Goal: Information Seeking & Learning: Find specific fact

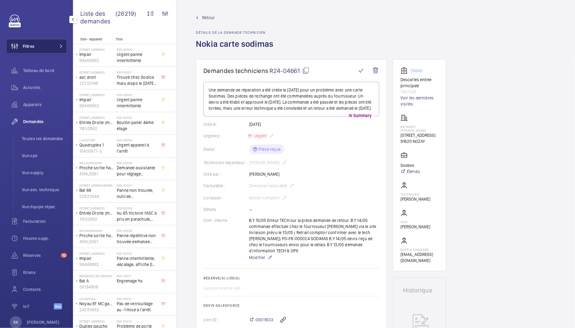
click at [50, 53] on button "Filtres" at bounding box center [36, 46] width 61 height 15
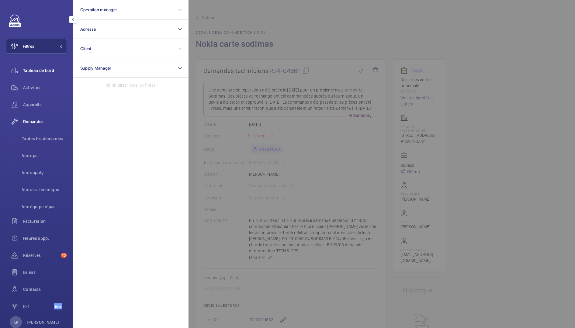
click at [25, 76] on div "Tableau de bord" at bounding box center [36, 70] width 61 height 15
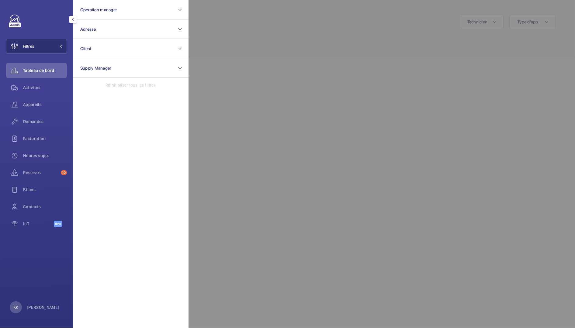
click at [219, 19] on div at bounding box center [475, 164] width 575 height 328
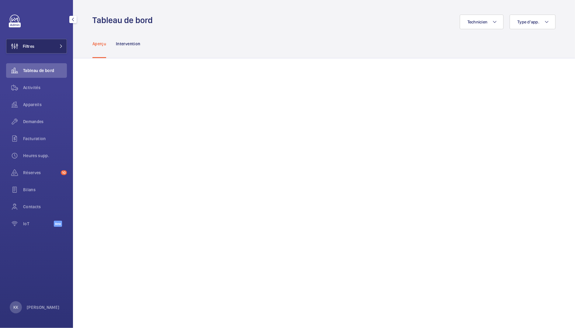
click at [38, 45] on button "Filtres" at bounding box center [36, 46] width 61 height 15
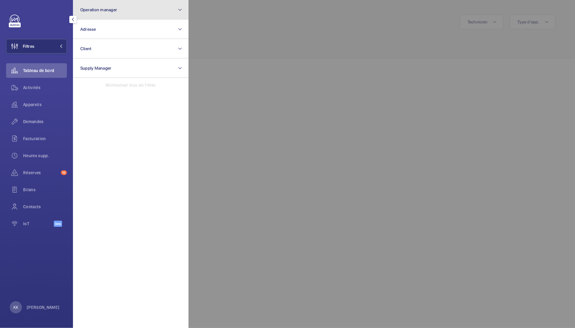
click at [100, 10] on span "Operation manager" at bounding box center [98, 9] width 37 height 5
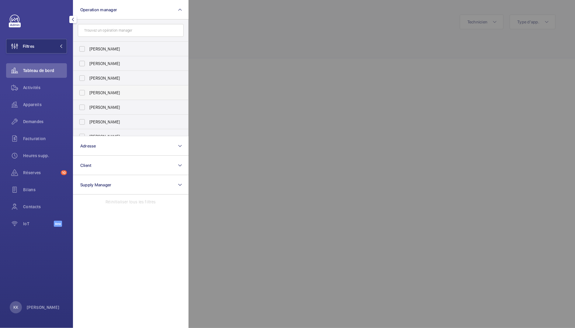
click at [109, 98] on label "[PERSON_NAME]" at bounding box center [126, 92] width 106 height 15
click at [88, 98] on input "[PERSON_NAME]" at bounding box center [82, 93] width 12 height 12
checkbox input "true"
click at [252, 46] on div at bounding box center [475, 164] width 575 height 328
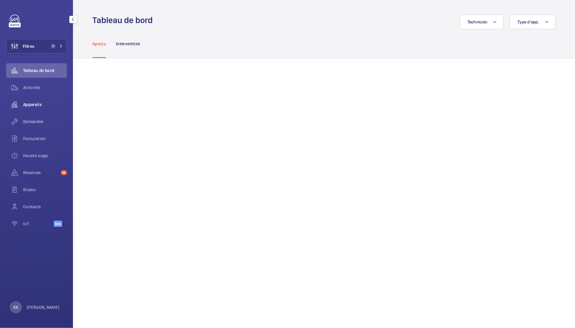
click at [28, 106] on span "Appareils" at bounding box center [45, 104] width 44 height 6
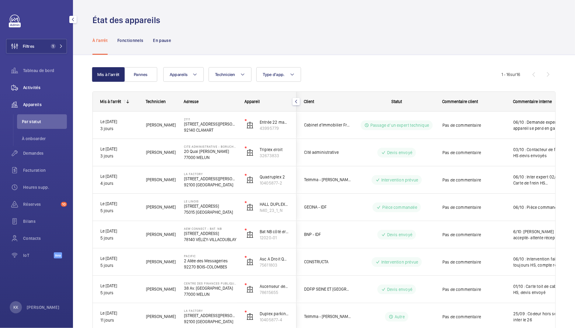
click at [24, 84] on div "Activités" at bounding box center [36, 87] width 61 height 15
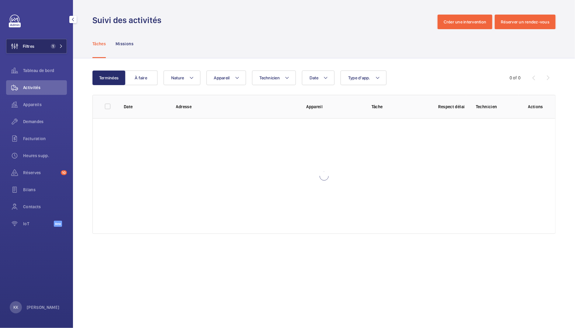
click at [42, 40] on button "Filtres 1" at bounding box center [36, 46] width 61 height 15
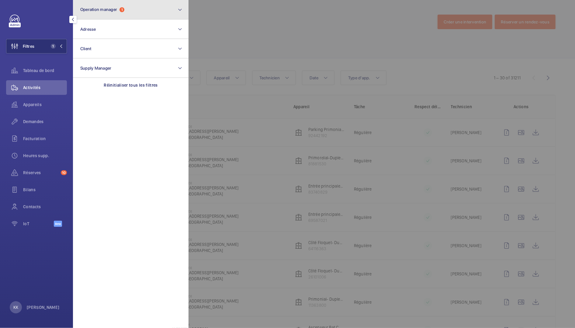
click at [100, 13] on button "Operation manager 1" at bounding box center [130, 9] width 115 height 19
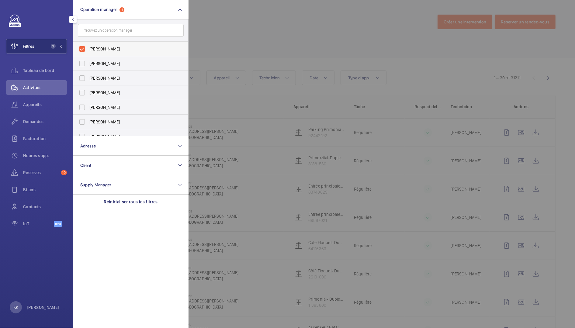
click at [101, 45] on label "[PERSON_NAME]" at bounding box center [126, 49] width 106 height 15
click at [88, 45] on input "[PERSON_NAME]" at bounding box center [82, 49] width 12 height 12
checkbox input "false"
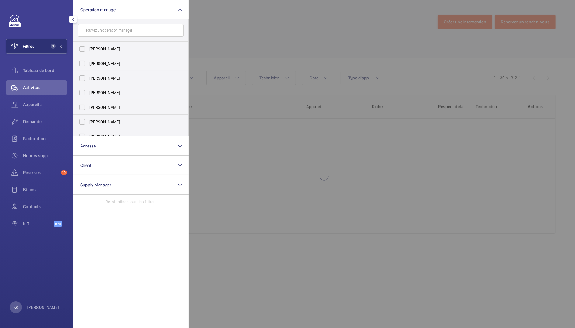
click at [257, 21] on div at bounding box center [475, 164] width 575 height 328
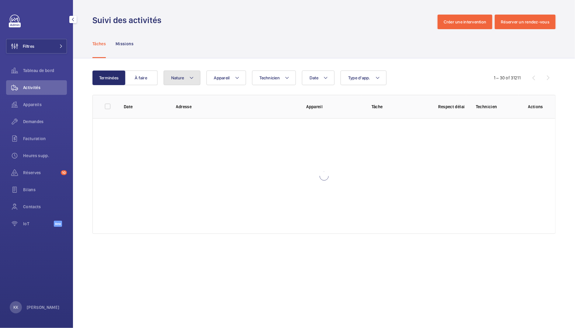
click at [191, 83] on button "Nature" at bounding box center [181, 77] width 37 height 15
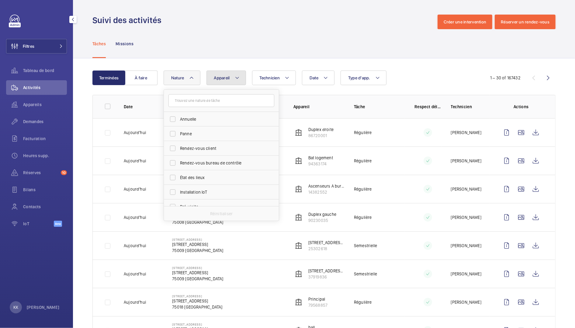
click at [223, 77] on span "Appareil" at bounding box center [222, 77] width 16 height 5
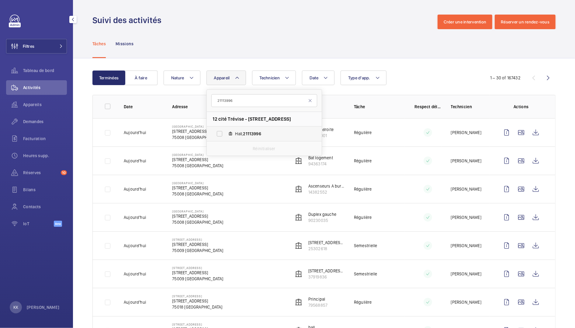
type input "21113996"
click at [246, 127] on label "Hall, 21113996" at bounding box center [259, 133] width 105 height 15
click at [225, 128] on input "Hall, 21113996" at bounding box center [219, 134] width 12 height 12
checkbox input "true"
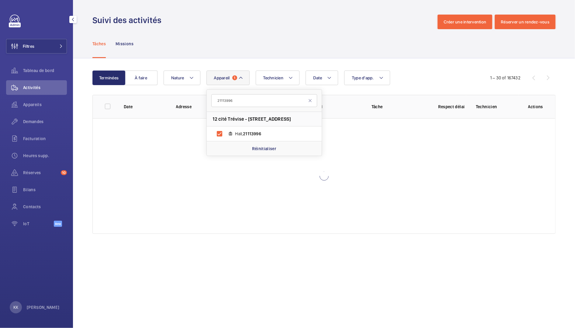
click at [269, 59] on div "Terminées À faire Date Technicien Appareil 1 21113996 12 cité Trévise - [STREET…" at bounding box center [324, 153] width 502 height 190
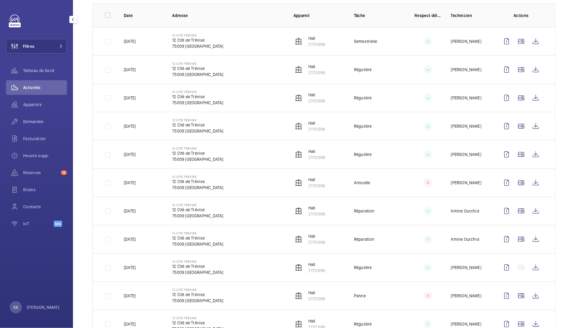
scroll to position [91, 0]
click at [530, 68] on wm-front-icon-button at bounding box center [535, 70] width 15 height 15
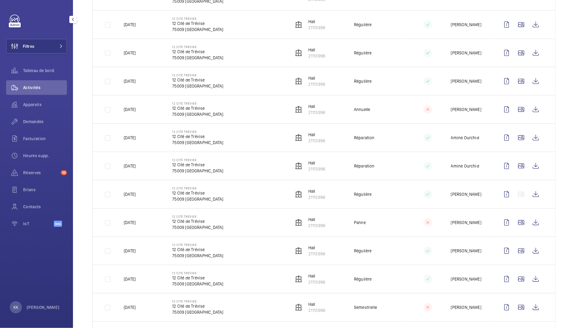
scroll to position [164, 0]
click at [532, 226] on wm-front-icon-button at bounding box center [535, 222] width 15 height 15
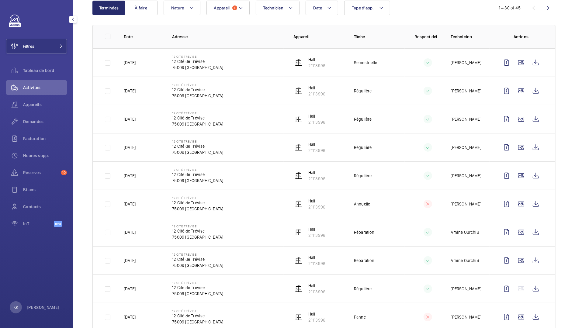
scroll to position [0, 0]
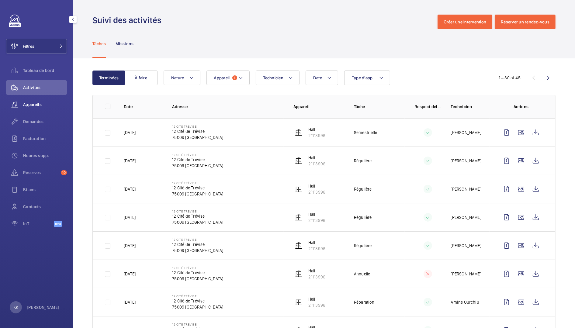
click at [35, 105] on span "Appareils" at bounding box center [45, 104] width 44 height 6
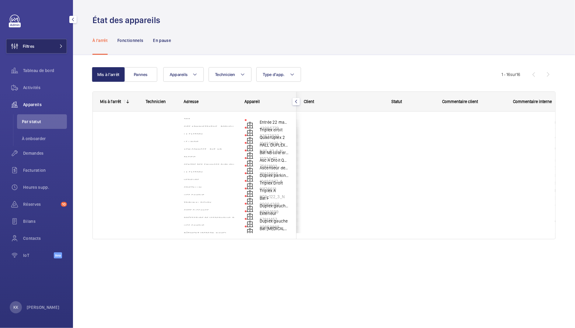
click at [47, 39] on button "Filtres" at bounding box center [36, 46] width 61 height 15
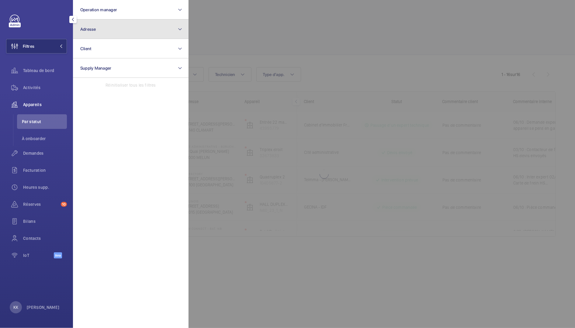
click at [132, 19] on button "Adresse" at bounding box center [130, 28] width 115 height 19
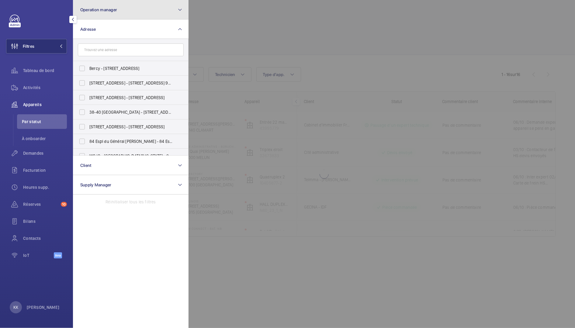
click at [132, 13] on button "Operation manager" at bounding box center [130, 9] width 115 height 19
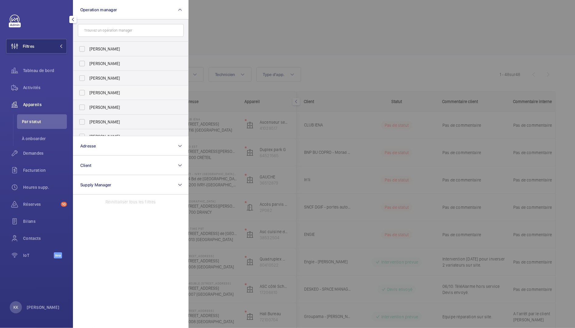
click at [111, 92] on span "[PERSON_NAME]" at bounding box center [131, 93] width 84 height 6
click at [88, 92] on input "[PERSON_NAME]" at bounding box center [82, 93] width 12 height 12
checkbox input "true"
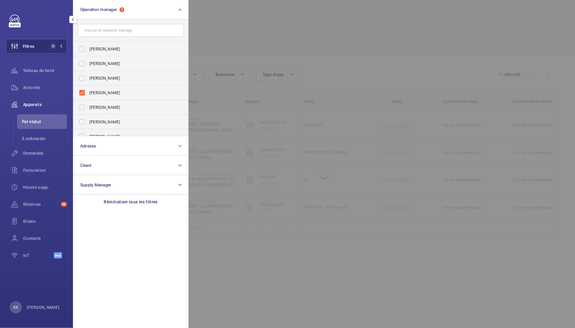
click at [248, 33] on div at bounding box center [475, 164] width 575 height 328
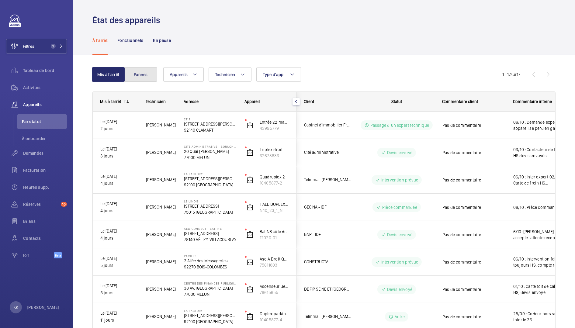
click at [135, 72] on button "Pannes" at bounding box center [140, 74] width 33 height 15
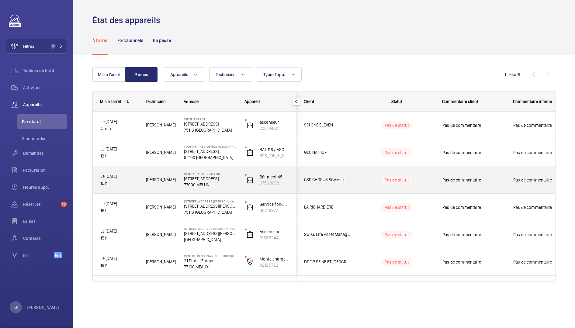
click at [202, 180] on p "54 Route de Corbeil" at bounding box center [210, 179] width 53 height 6
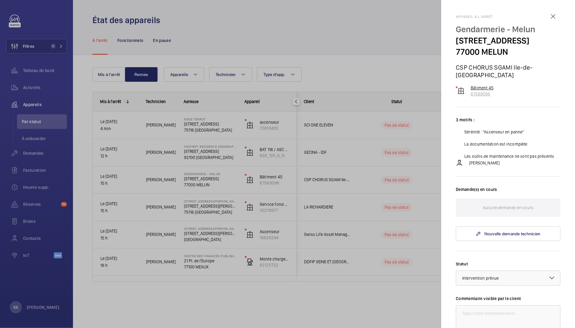
drag, startPoint x: 492, startPoint y: 86, endPoint x: 471, endPoint y: 85, distance: 20.7
click at [471, 91] on p "67569098" at bounding box center [481, 94] width 23 height 6
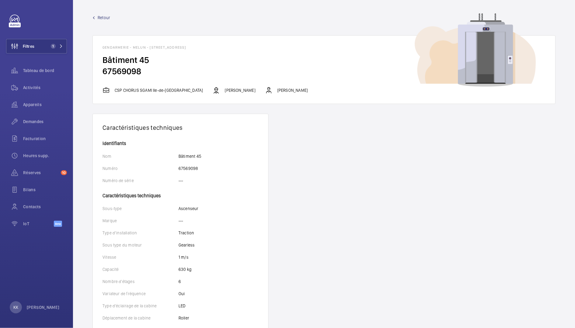
click at [129, 70] on h2 "67569098" at bounding box center [323, 71] width 443 height 11
copy h2 "67569098"
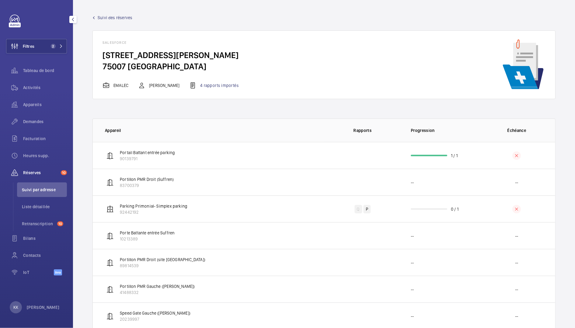
scroll to position [684, 0]
